Goal: Task Accomplishment & Management: Manage account settings

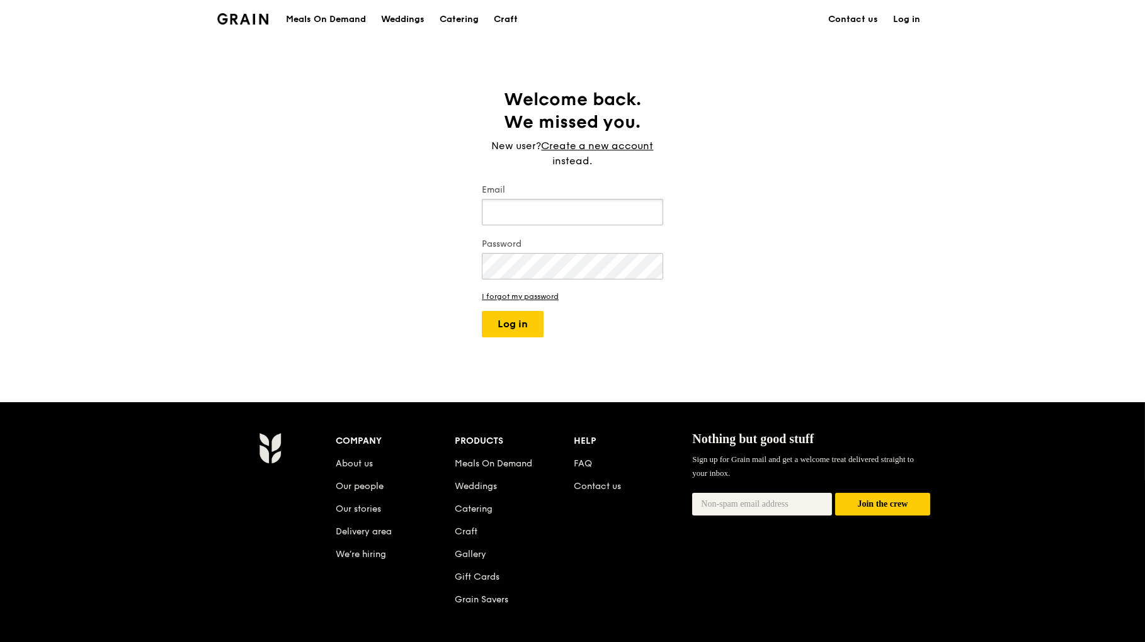
click at [595, 214] on input "Email" at bounding box center [572, 212] width 181 height 26
type input "[EMAIL_ADDRESS][DOMAIN_NAME]"
drag, startPoint x: 581, startPoint y: 212, endPoint x: 449, endPoint y: 218, distance: 131.8
click at [449, 218] on div "Welcome back. We missed you. New user? Create a new account instead. Email [EMA…" at bounding box center [572, 220] width 1145 height 264
type input "[EMAIL_ADDRESS][DOMAIN_NAME]"
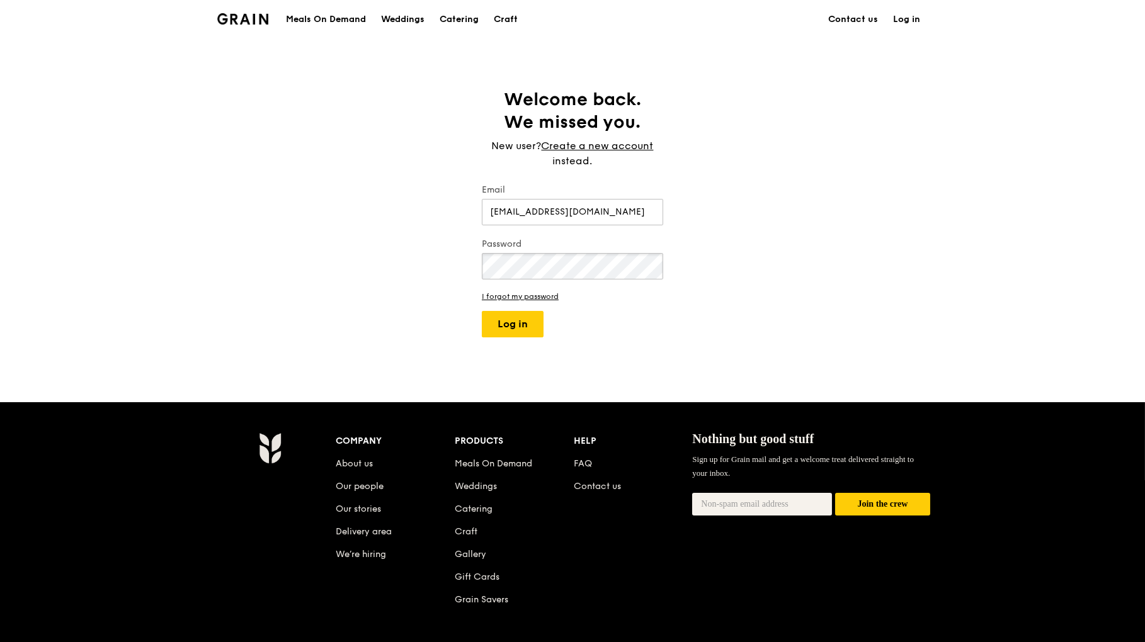
click at [482, 311] on button "Log in" at bounding box center [513, 324] width 62 height 26
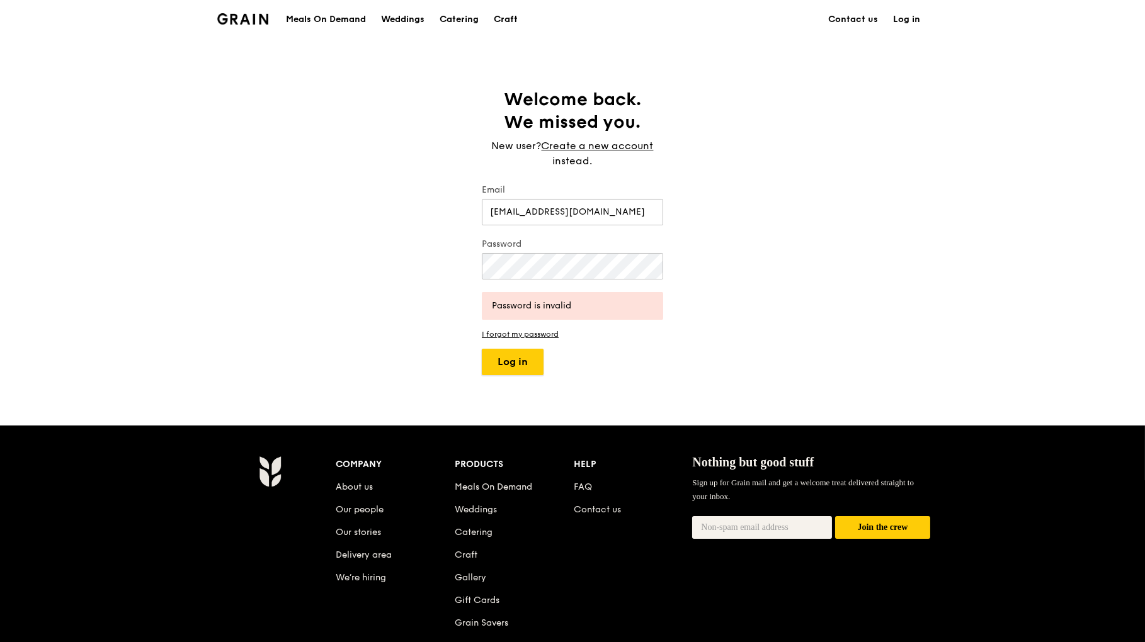
click at [515, 362] on button "Log in" at bounding box center [513, 362] width 62 height 26
click at [332, 255] on div "Welcome back. We missed you. New user? Create a new account instead. Email [EMA…" at bounding box center [572, 231] width 1145 height 287
click at [482, 349] on button "Log in" at bounding box center [513, 362] width 62 height 26
click at [533, 336] on link "I forgot my password" at bounding box center [572, 334] width 181 height 9
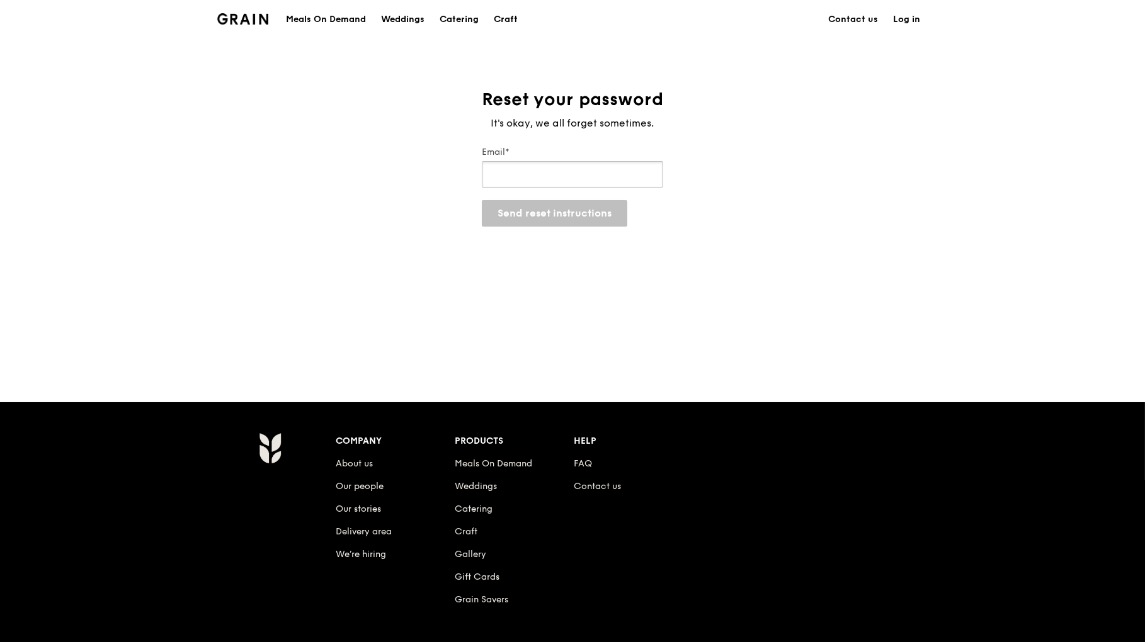
click at [549, 176] on input "Email*" at bounding box center [572, 174] width 181 height 26
type input "[EMAIL_ADDRESS][DOMAIN_NAME]"
click at [539, 216] on button "Send reset instructions" at bounding box center [555, 213] width 146 height 26
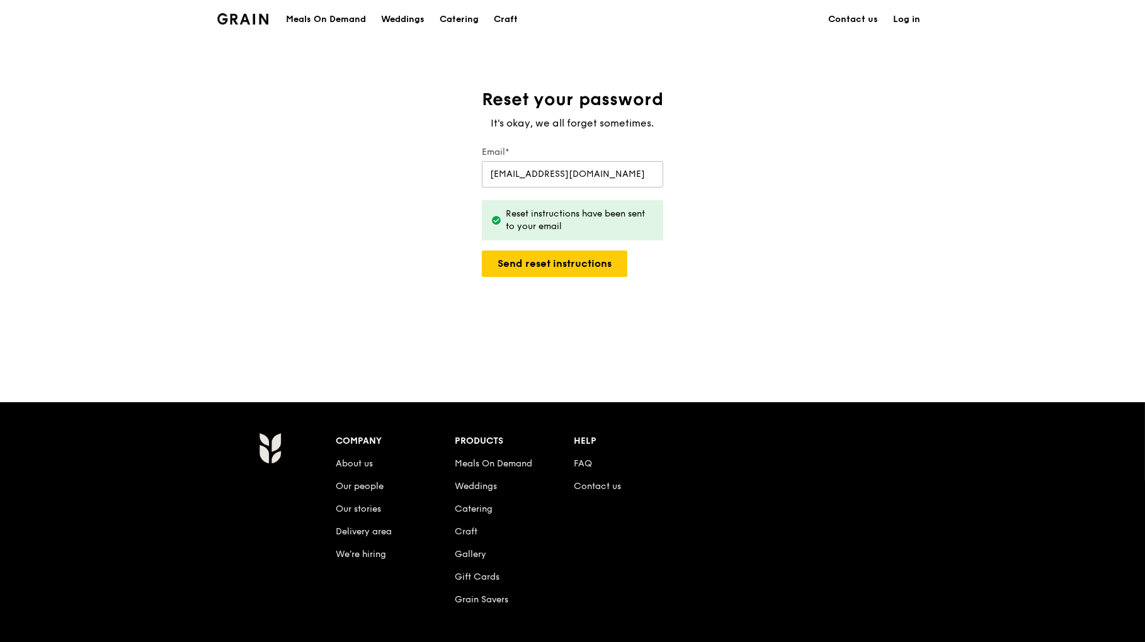
click at [907, 16] on link "Log in" at bounding box center [907, 20] width 42 height 38
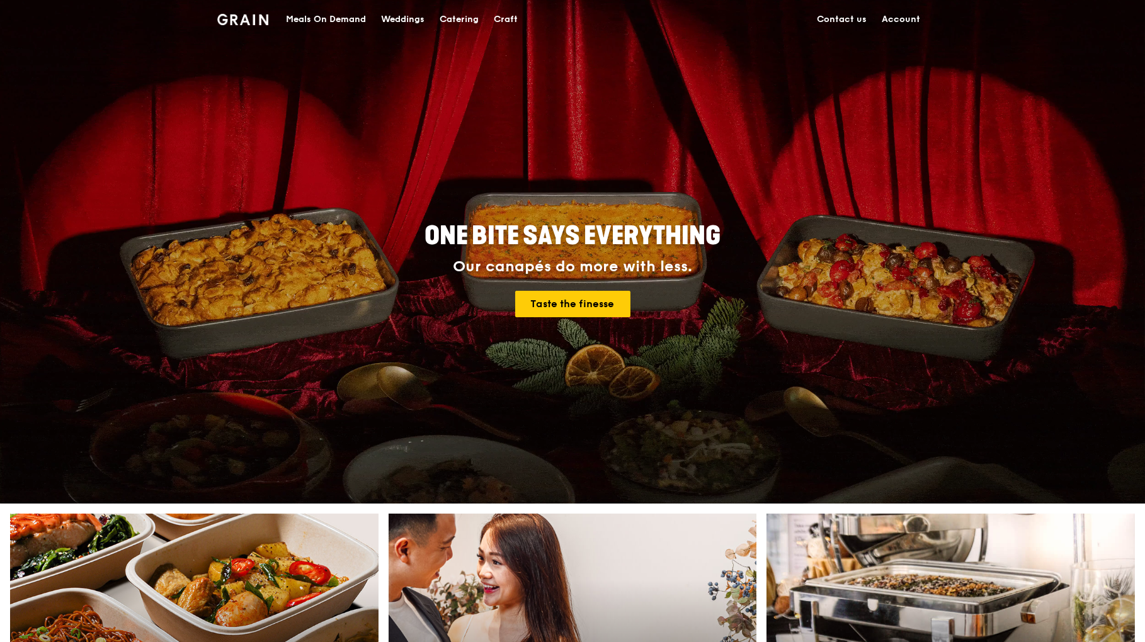
click at [903, 17] on link "Account" at bounding box center [901, 20] width 54 height 38
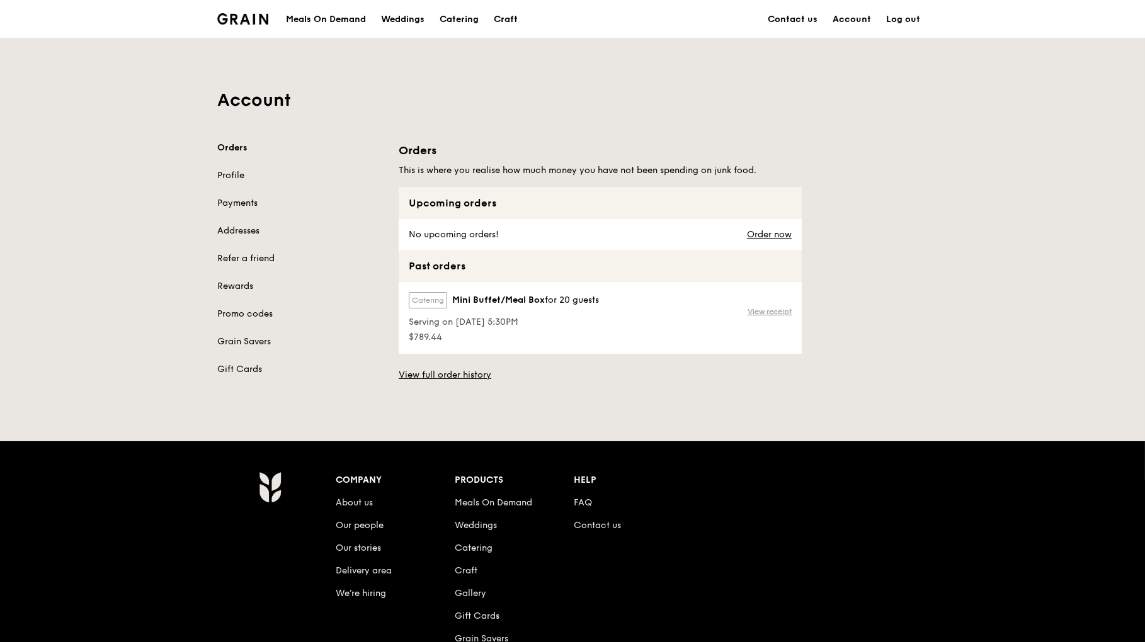
click at [768, 311] on link "View receipt" at bounding box center [770, 312] width 44 height 10
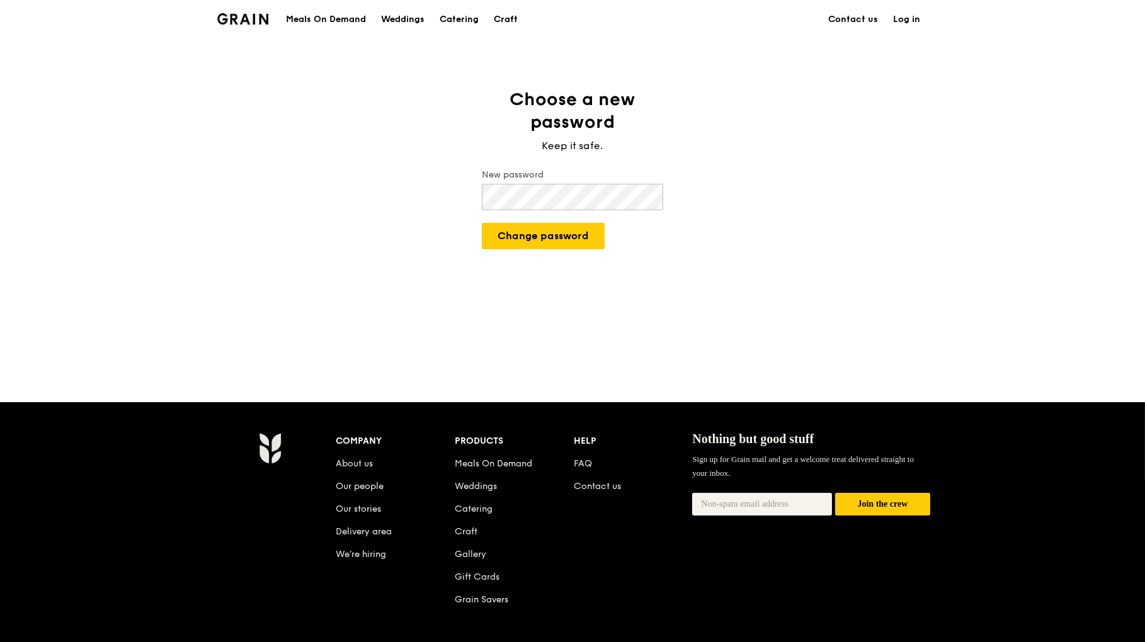
click at [482, 223] on button "Change password" at bounding box center [543, 236] width 123 height 26
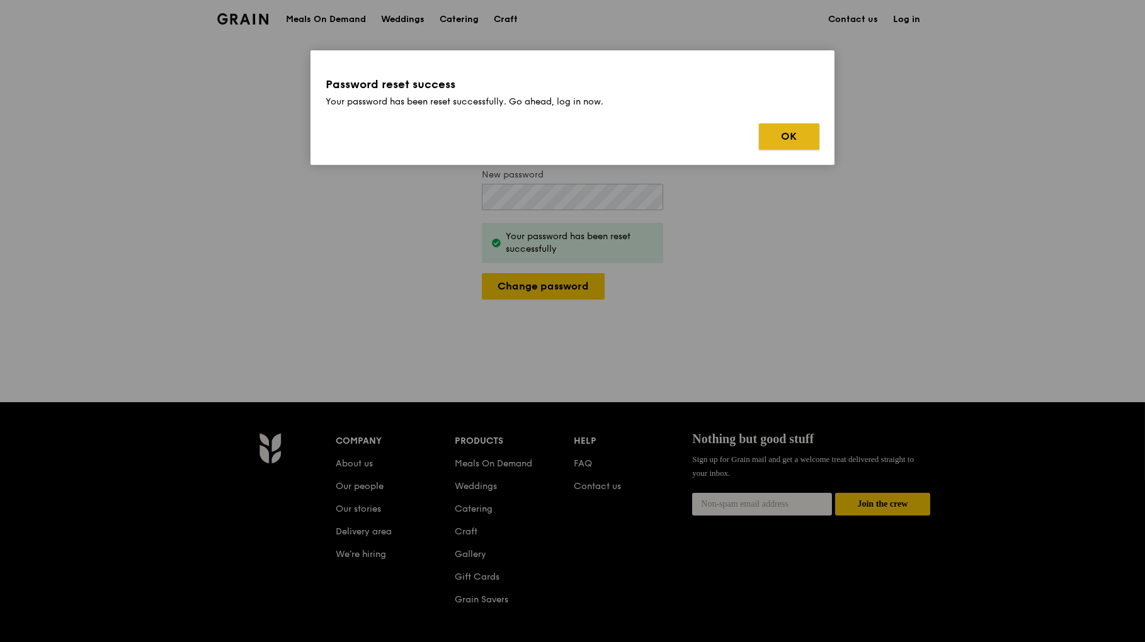
click at [798, 134] on button "OK" at bounding box center [789, 136] width 60 height 26
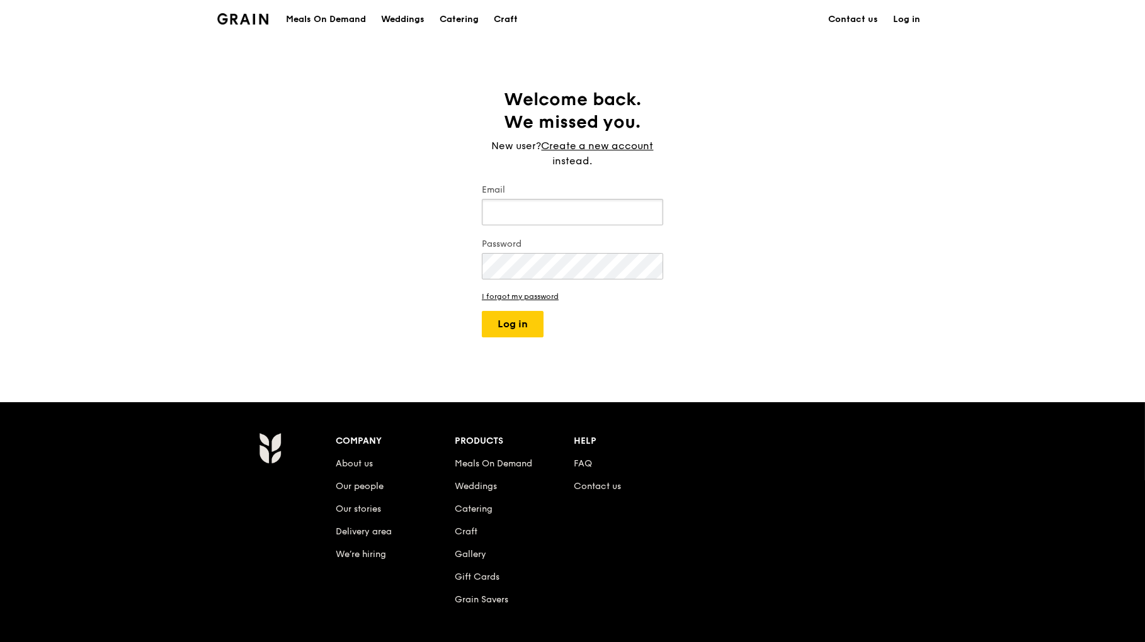
click at [539, 203] on input "Email" at bounding box center [572, 212] width 181 height 26
type input "[EMAIL_ADDRESS][DOMAIN_NAME]"
click at [482, 311] on button "Log in" at bounding box center [513, 324] width 62 height 26
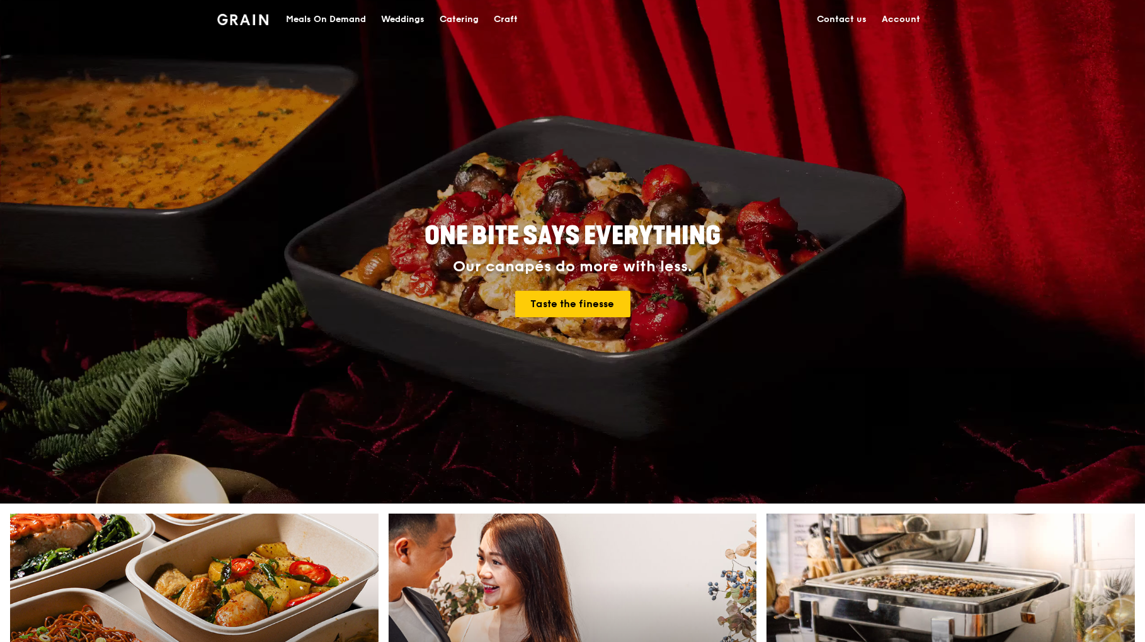
click at [912, 18] on link "Account" at bounding box center [901, 20] width 54 height 38
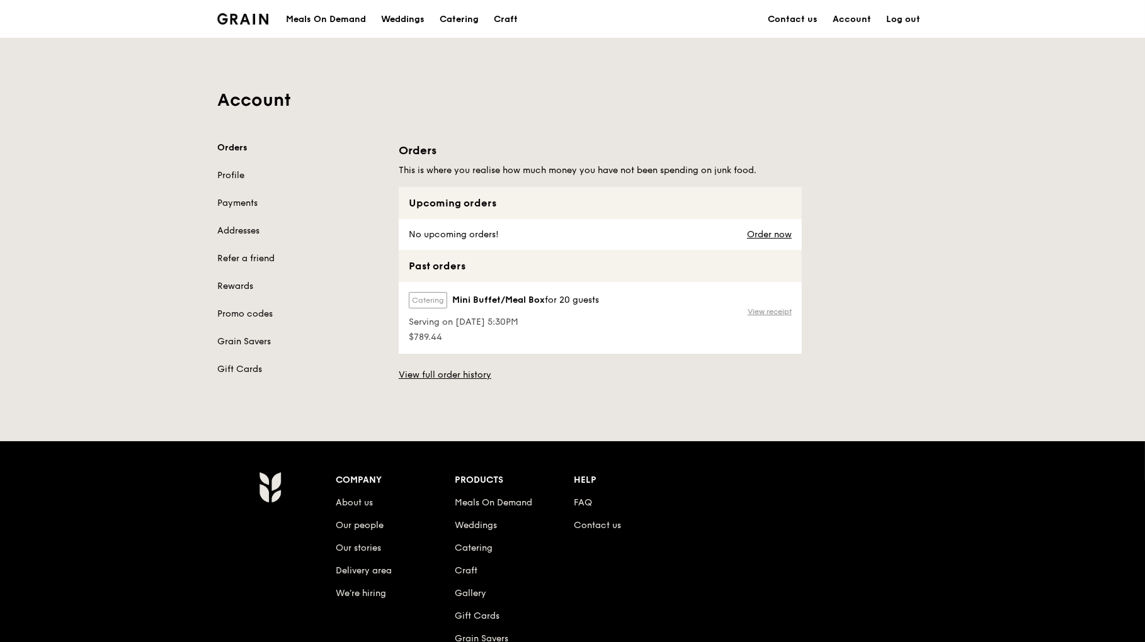
click at [781, 313] on link "View receipt" at bounding box center [770, 312] width 44 height 10
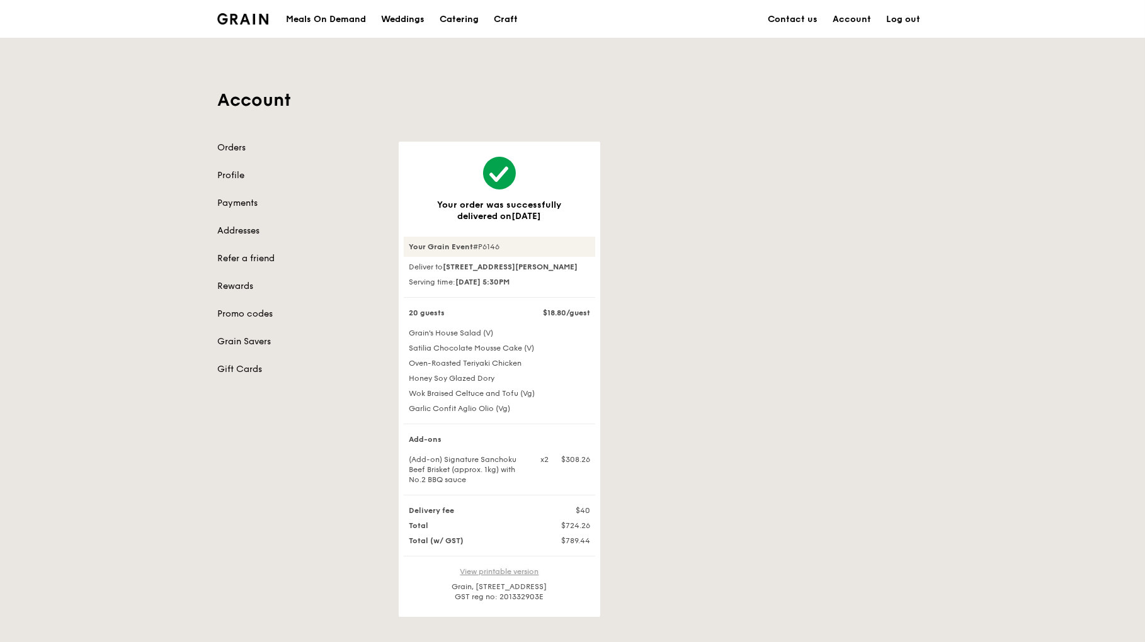
click at [515, 576] on link "View printable version" at bounding box center [499, 572] width 79 height 9
